Goal: Task Accomplishment & Management: Manage account settings

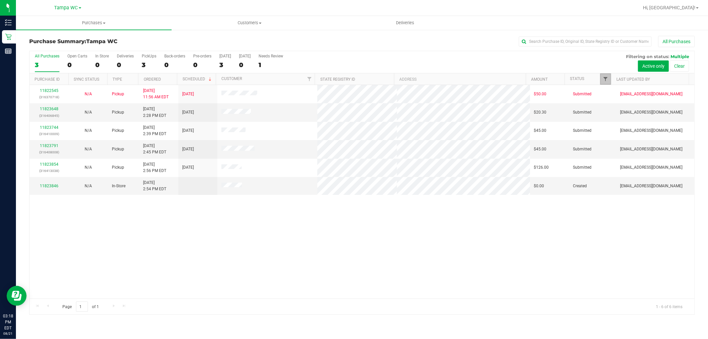
click at [603, 77] on span "Filter" at bounding box center [605, 78] width 5 height 5
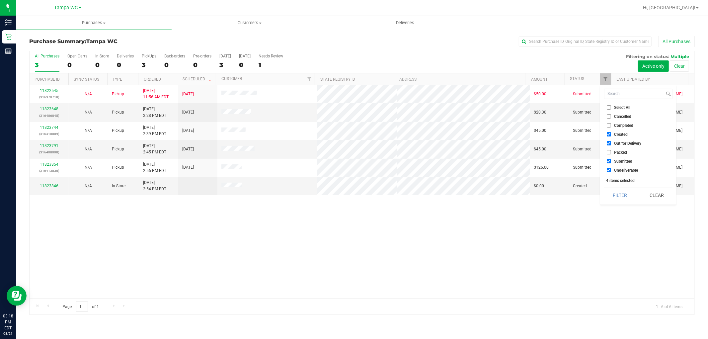
click at [608, 197] on button "Filter" at bounding box center [620, 195] width 32 height 15
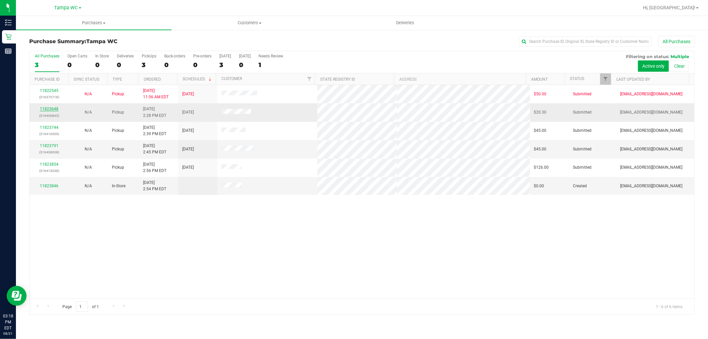
click at [44, 110] on link "11823648" at bounding box center [49, 109] width 19 height 5
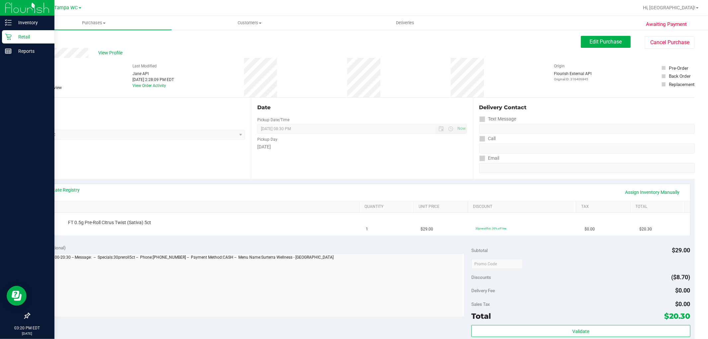
click at [22, 39] on p "Retail" at bounding box center [32, 37] width 40 height 8
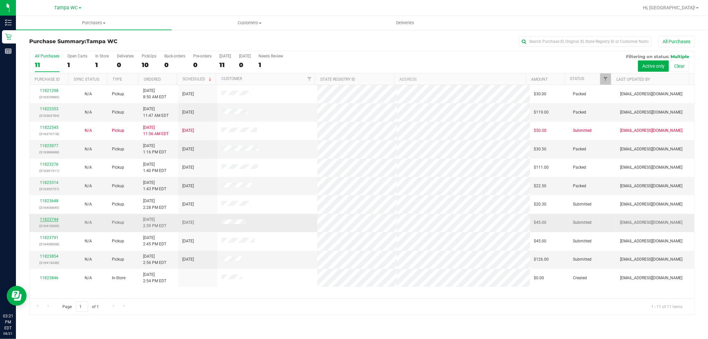
click at [51, 219] on link "11823744" at bounding box center [49, 219] width 19 height 5
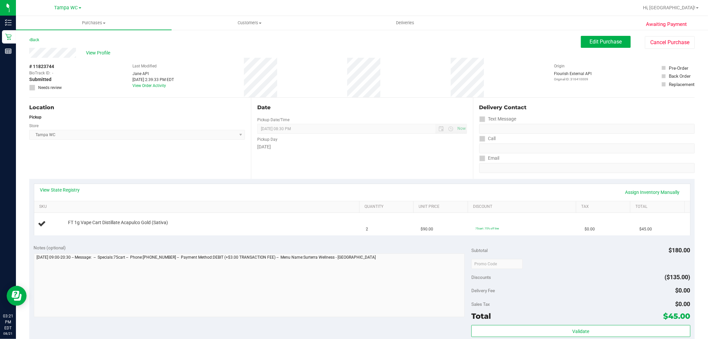
click at [321, 189] on div "View State Registry Assign Inventory Manually" at bounding box center [362, 192] width 644 height 11
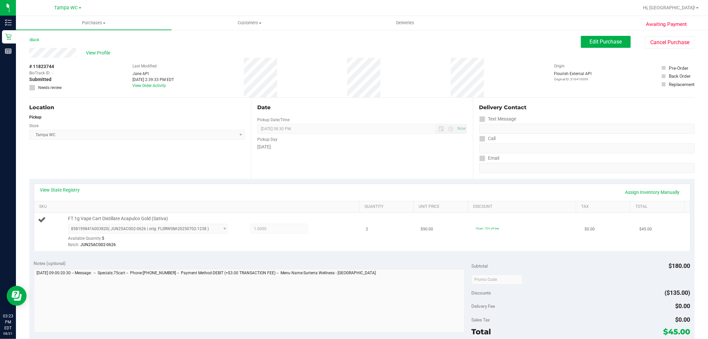
click at [324, 241] on div "8581998416003820 ( JUN25ACG02-0626 | orig: FLSRWGM-20250702-1238 ) 858199841600…" at bounding box center [212, 236] width 288 height 24
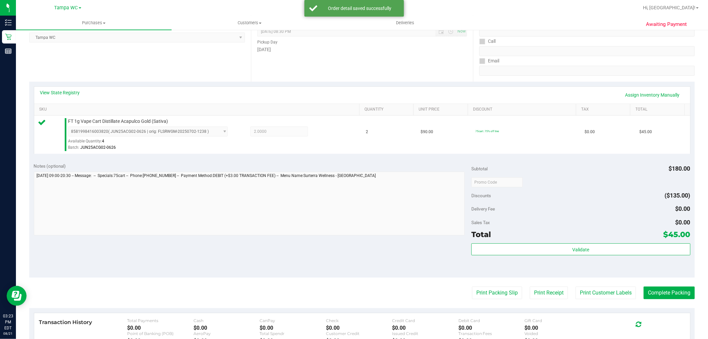
scroll to position [204, 0]
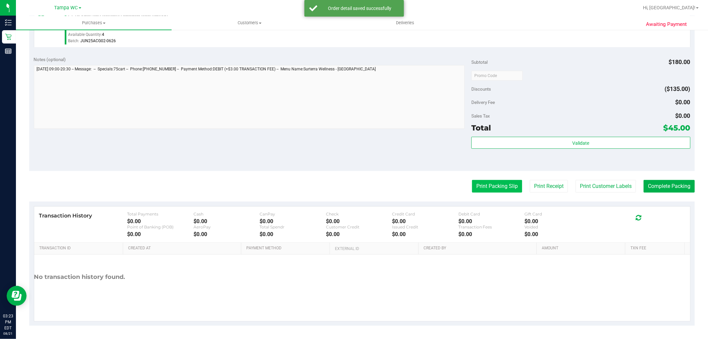
click at [505, 184] on button "Print Packing Slip" at bounding box center [497, 186] width 50 height 13
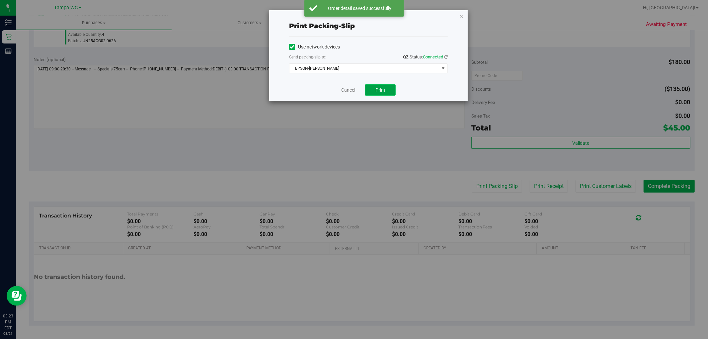
click at [389, 89] on button "Print" at bounding box center [380, 89] width 31 height 11
click at [348, 90] on link "Cancel" at bounding box center [348, 90] width 14 height 7
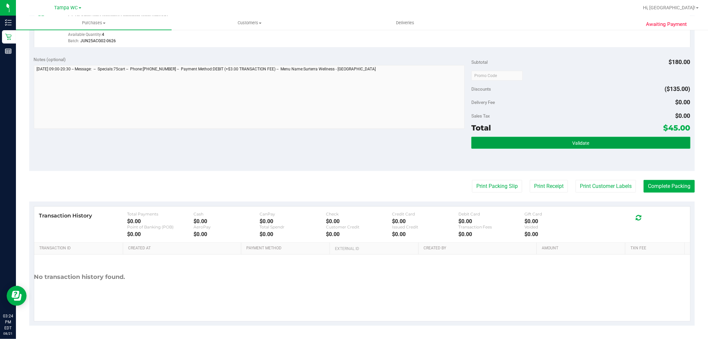
click at [669, 142] on button "Validate" at bounding box center [580, 143] width 219 height 12
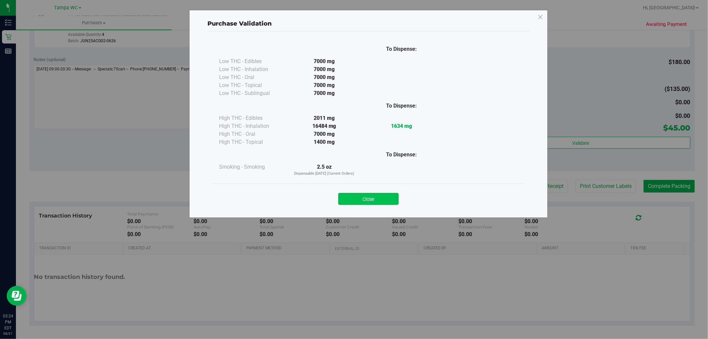
click at [383, 198] on button "Close" at bounding box center [368, 199] width 60 height 12
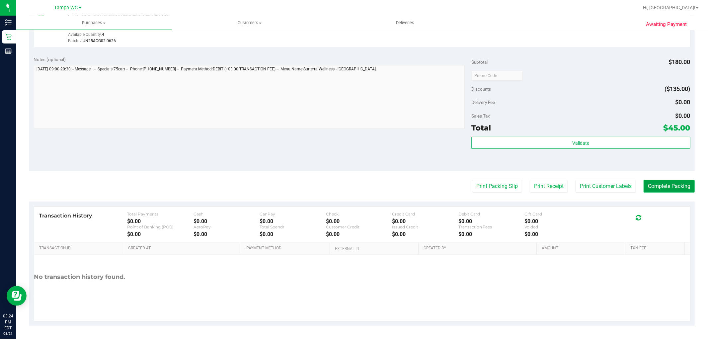
click at [658, 186] on button "Complete Packing" at bounding box center [669, 186] width 51 height 13
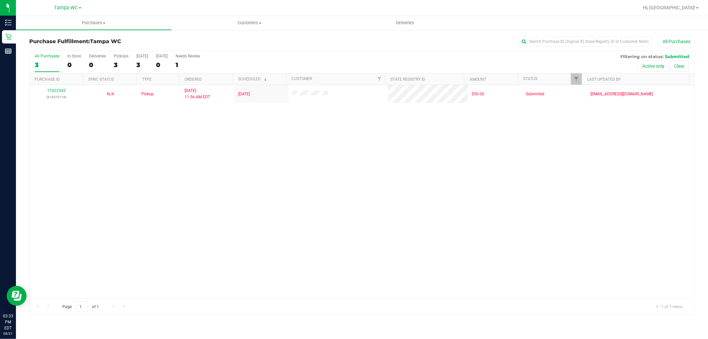
click at [463, 264] on div "11822545 (316370718) N/A Pickup [DATE] 11:56 AM EDT 8/21/2025 $50.00 Submitted …" at bounding box center [362, 191] width 665 height 213
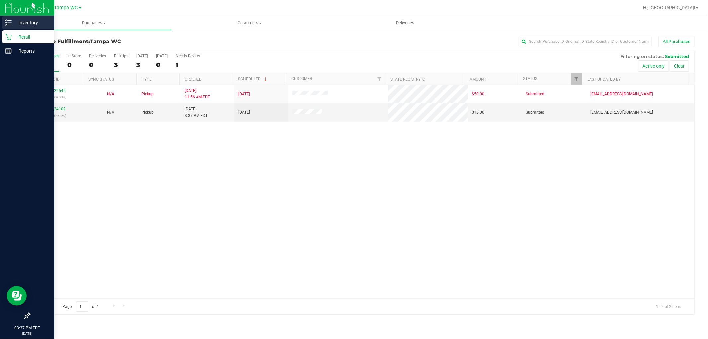
click at [11, 27] on div "Inventory" at bounding box center [28, 22] width 52 height 13
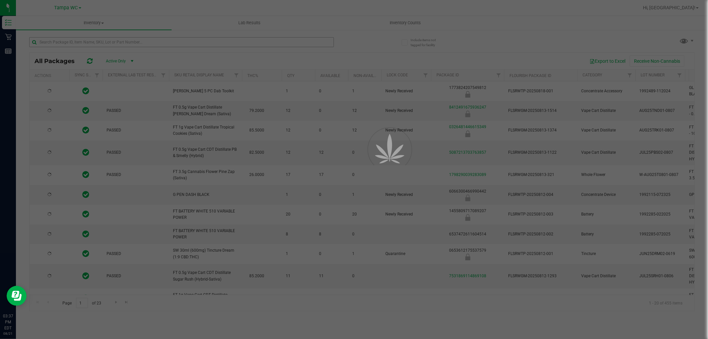
click at [92, 40] on div at bounding box center [354, 169] width 708 height 339
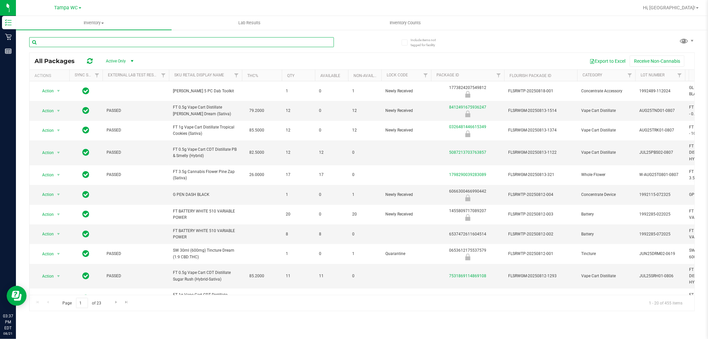
click at [92, 40] on input "text" at bounding box center [181, 42] width 305 height 10
click at [62, 45] on input "text" at bounding box center [181, 42] width 305 height 10
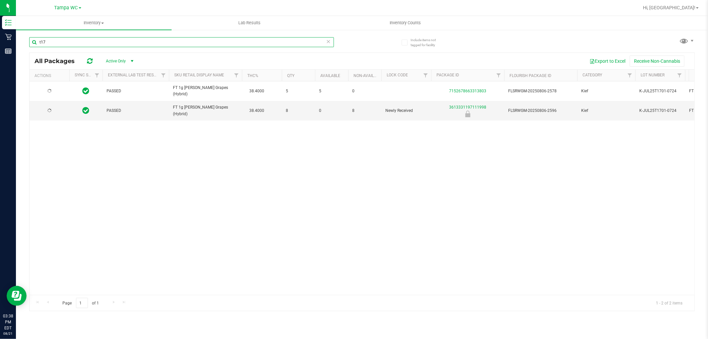
type input "t17"
click at [155, 165] on div "PASSED FT 1g [PERSON_NAME] Grapes (Hybrid) 38.4000 5 5 0 7152678663313803 FLSRW…" at bounding box center [362, 187] width 665 height 213
click at [514, 237] on div "Action Action Global inventory Package audit log Print package label Print prod…" at bounding box center [362, 187] width 665 height 213
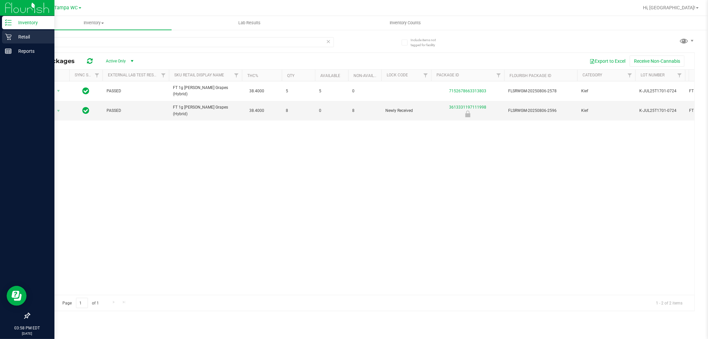
click at [30, 42] on div "Retail" at bounding box center [28, 36] width 52 height 13
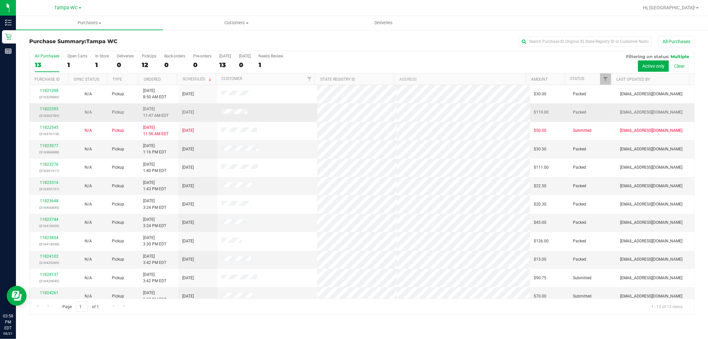
scroll to position [25, 0]
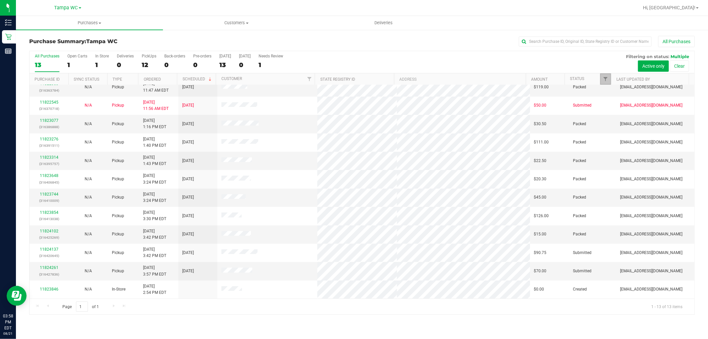
click at [605, 76] on link "Filter" at bounding box center [605, 78] width 11 height 11
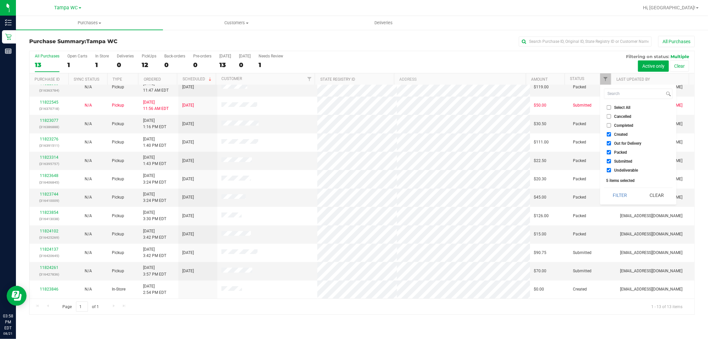
click at [607, 153] on input "Packed" at bounding box center [609, 152] width 4 height 4
checkbox input "false"
click at [608, 194] on button "Filter" at bounding box center [620, 195] width 32 height 15
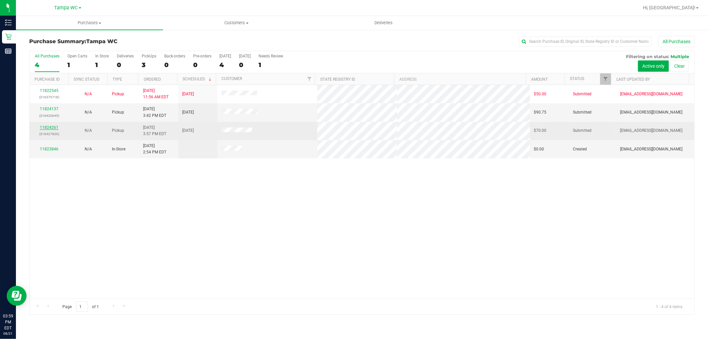
click at [45, 128] on link "11824261" at bounding box center [49, 127] width 19 height 5
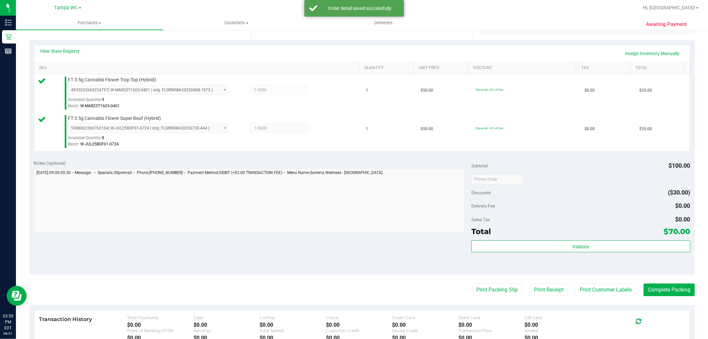
scroll to position [184, 0]
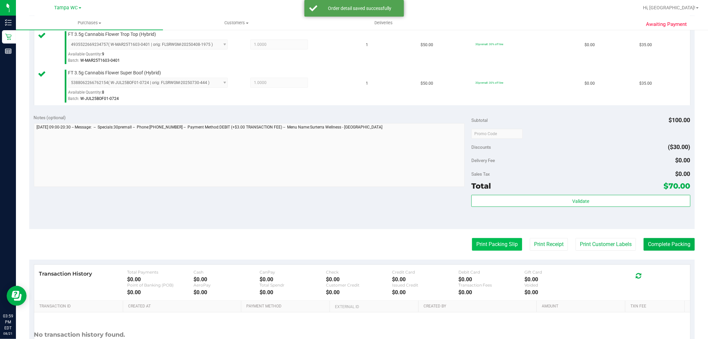
click at [499, 240] on button "Print Packing Slip" at bounding box center [497, 244] width 50 height 13
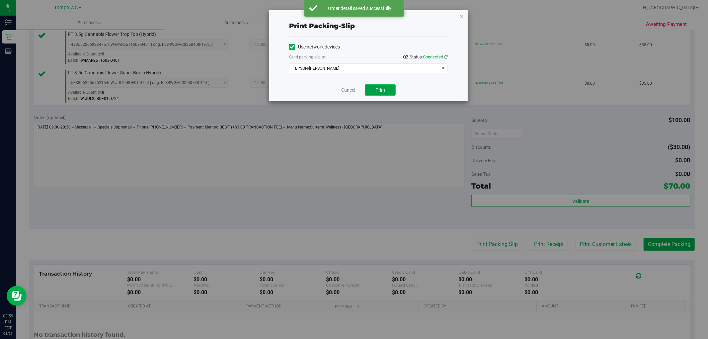
click at [375, 88] on button "Print" at bounding box center [380, 89] width 31 height 11
click at [460, 15] on icon "button" at bounding box center [461, 16] width 5 height 8
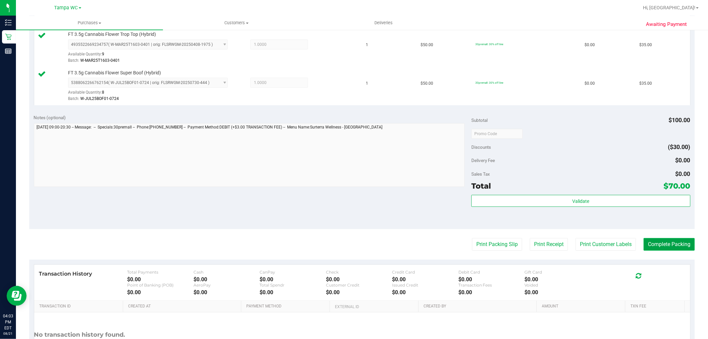
click at [662, 247] on button "Complete Packing" at bounding box center [669, 244] width 51 height 13
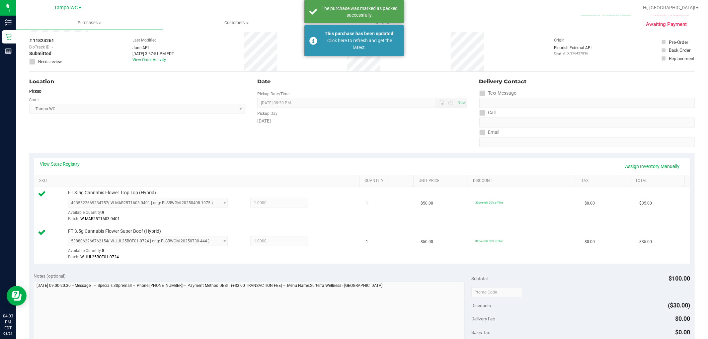
scroll to position [0, 0]
